Goal: Navigation & Orientation: Find specific page/section

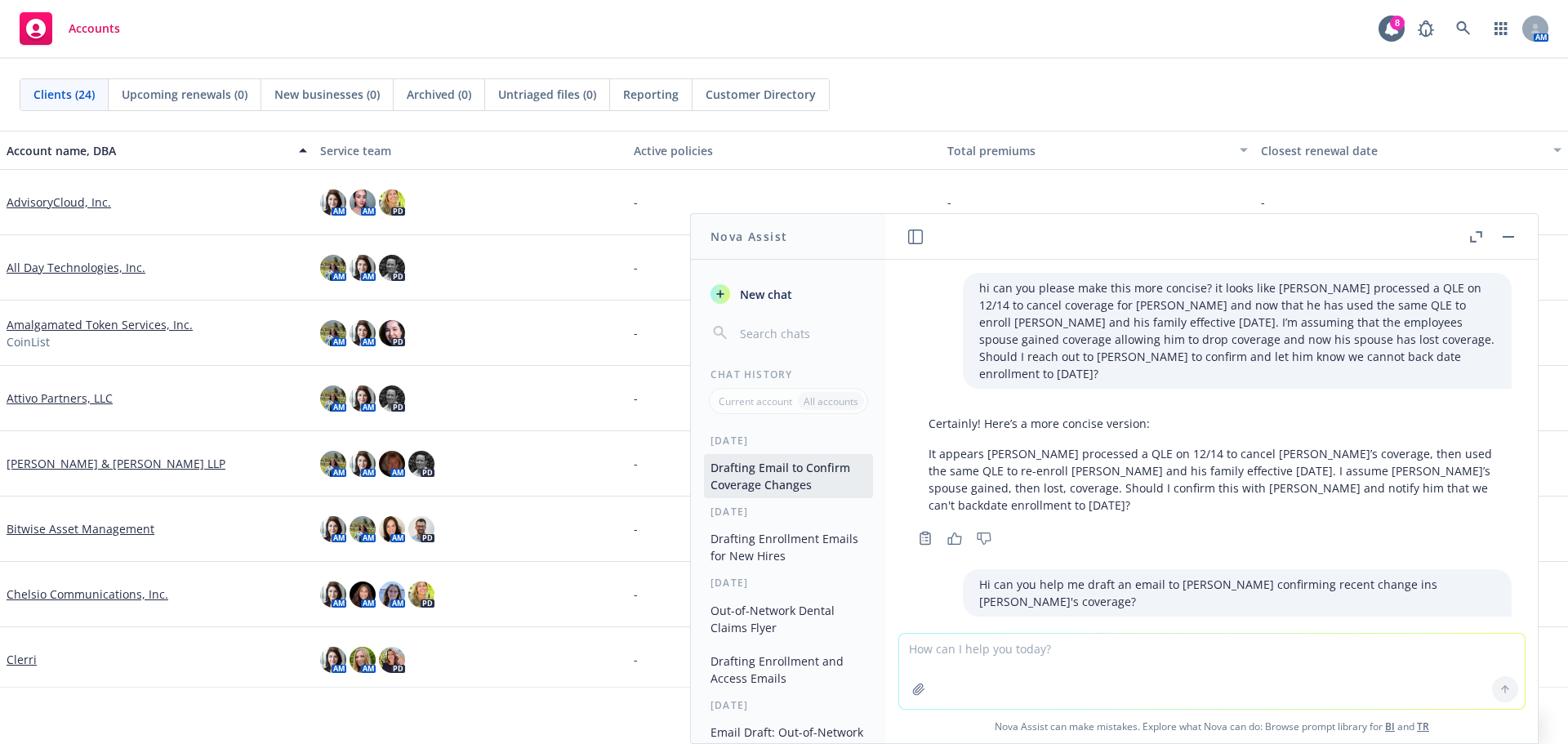
scroll to position [423, 0]
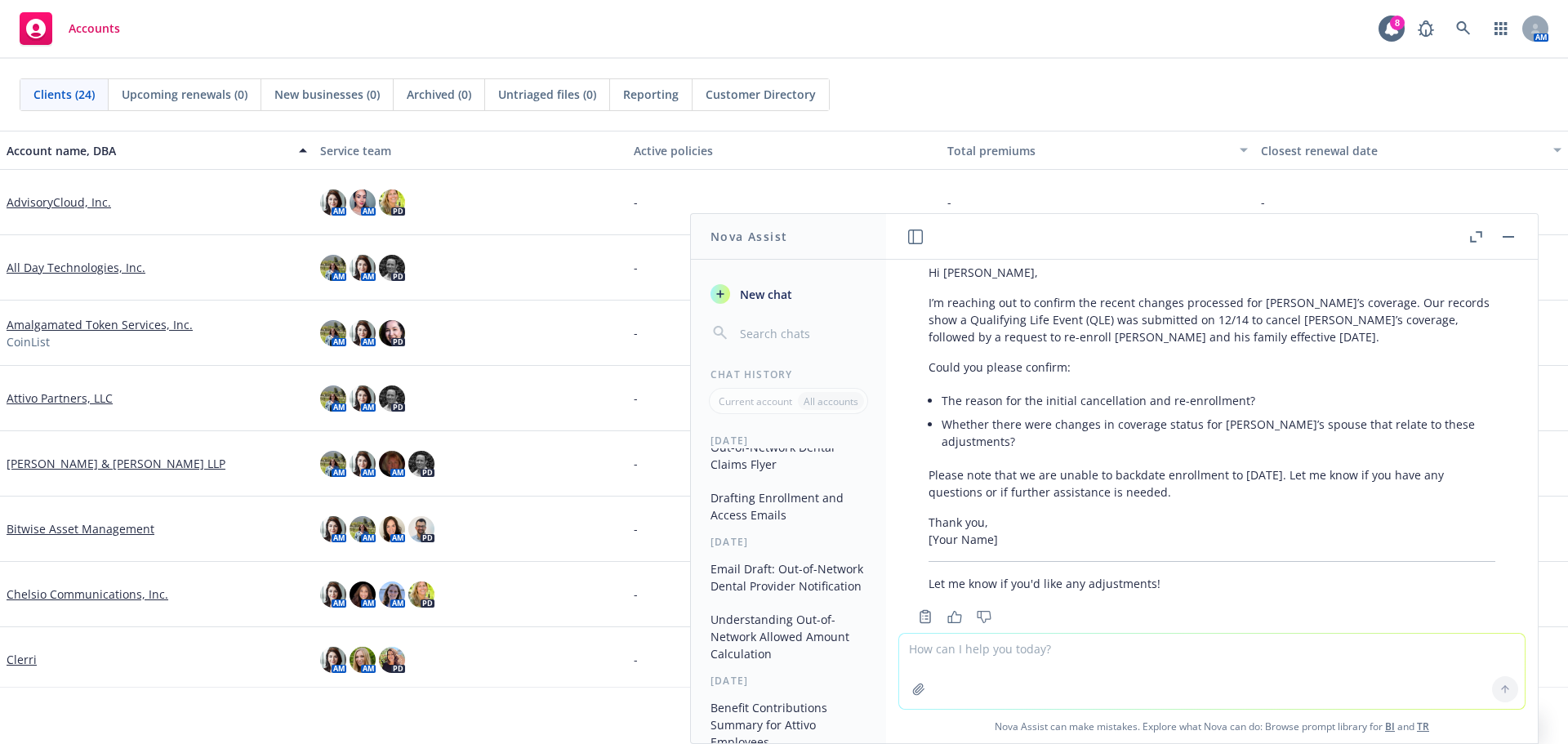
click at [1515, 238] on button "button" at bounding box center [1508, 237] width 19 height 19
